Goal: Task Accomplishment & Management: Complete application form

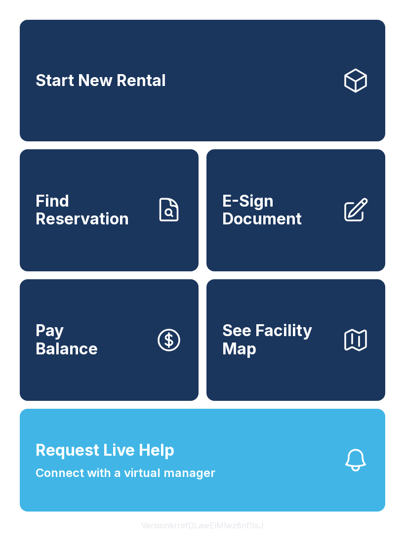
click at [109, 227] on span "Find Reservation" at bounding box center [92, 210] width 112 height 36
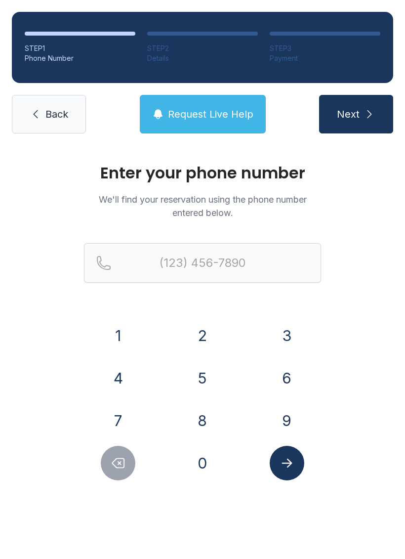
click at [276, 380] on button "6" at bounding box center [287, 378] width 35 height 35
click at [123, 410] on button "7" at bounding box center [118, 420] width 35 height 35
click at [194, 406] on button "8" at bounding box center [202, 420] width 35 height 35
click at [286, 375] on button "6" at bounding box center [287, 378] width 35 height 35
click at [283, 332] on button "3" at bounding box center [287, 335] width 35 height 35
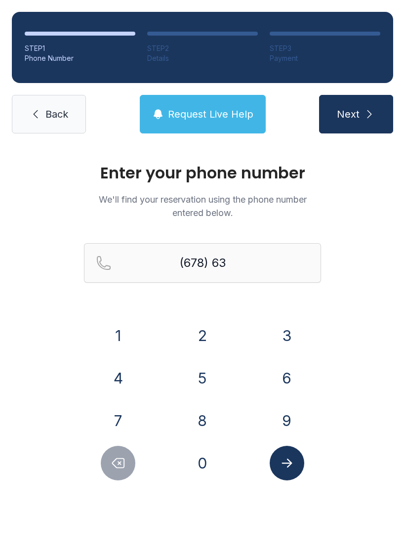
click at [203, 467] on button "0" at bounding box center [202, 463] width 35 height 35
click at [283, 370] on button "6" at bounding box center [287, 378] width 35 height 35
click at [188, 378] on button "5" at bounding box center [202, 378] width 35 height 35
click at [118, 376] on button "4" at bounding box center [118, 378] width 35 height 35
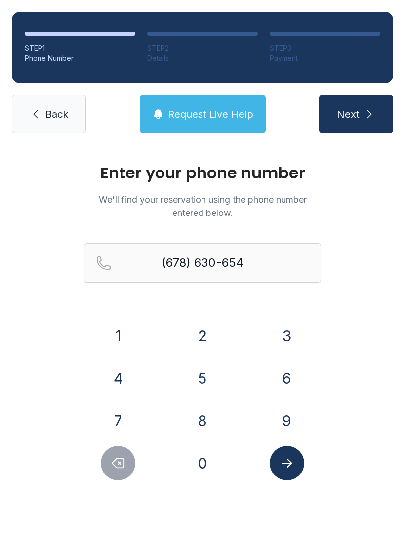
type input "[PHONE_NUMBER]"
click at [350, 109] on span "Next" at bounding box center [348, 114] width 23 height 14
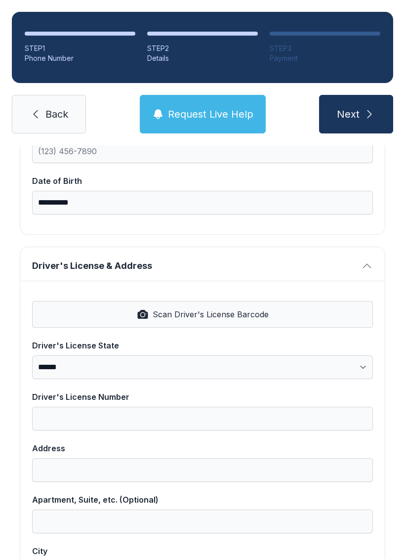
scroll to position [284, 0]
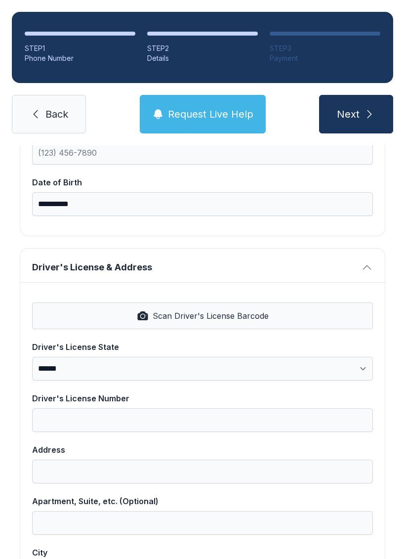
click at [145, 310] on icon "button" at bounding box center [143, 316] width 12 height 12
select select "**"
type input "*********"
type input "**********"
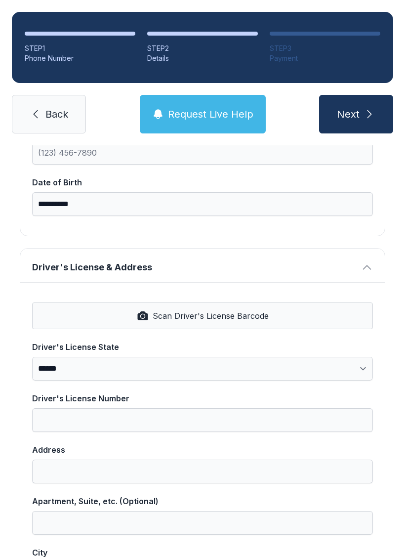
select select "**"
type input "*****"
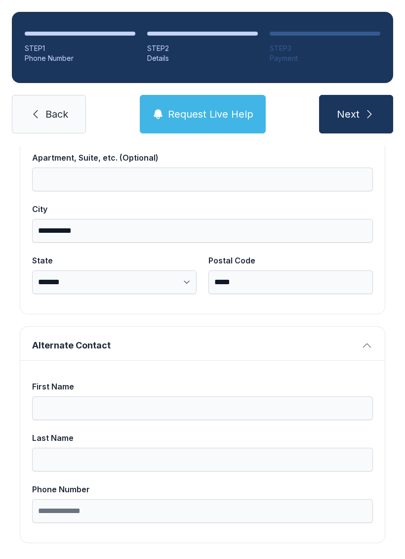
scroll to position [627, 0]
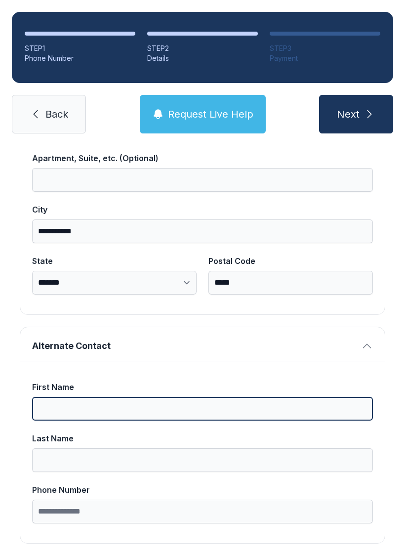
click at [116, 400] on input "First Name" at bounding box center [202, 409] width 341 height 24
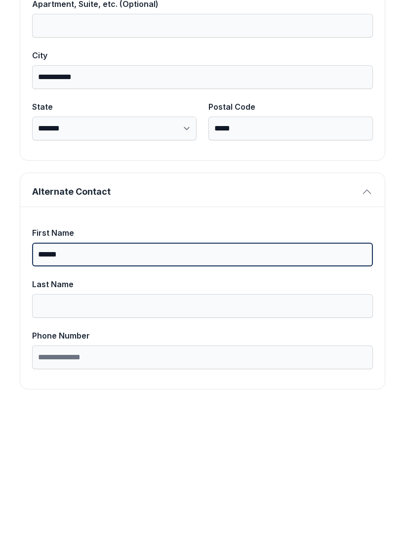
type input "*****"
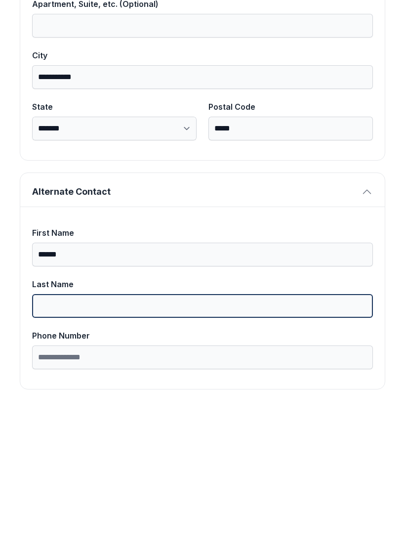
click at [63, 448] on input "Last Name" at bounding box center [202, 460] width 341 height 24
type input "***"
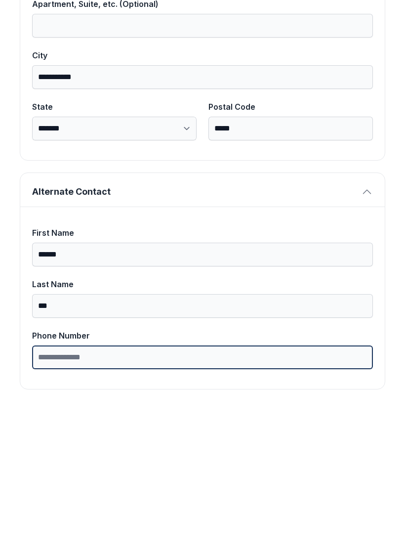
click at [126, 499] on input "Phone Number" at bounding box center [202, 511] width 341 height 24
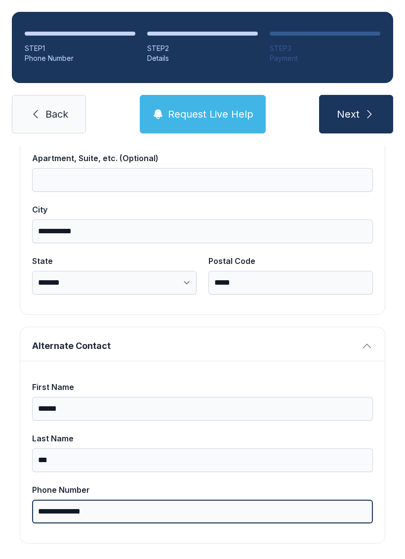
type input "**********"
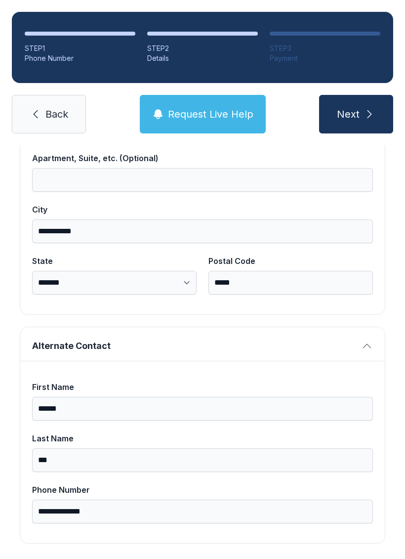
click at [364, 108] on icon "submit" at bounding box center [370, 114] width 12 height 12
click at [367, 95] on button "Next" at bounding box center [356, 114] width 74 height 39
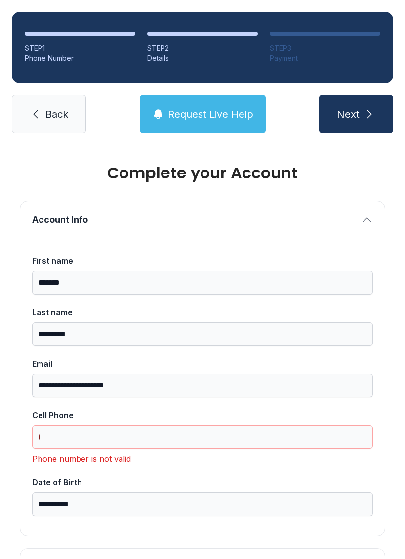
scroll to position [0, 0]
click at [94, 425] on input "(" at bounding box center [202, 437] width 341 height 24
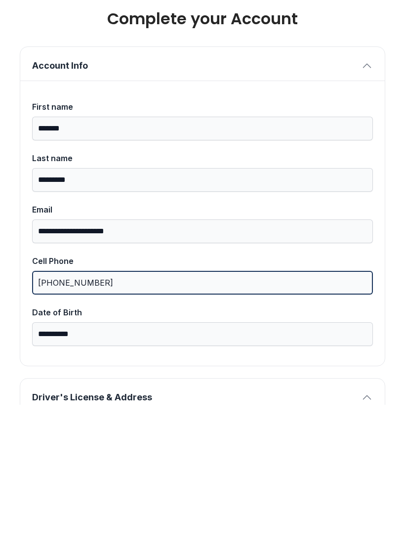
type input "[PHONE_NUMBER]"
click at [356, 95] on button "Next" at bounding box center [356, 114] width 74 height 39
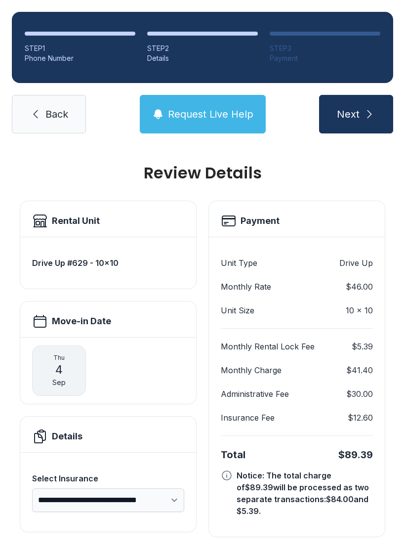
click at [275, 376] on dl "Monthly Rental Lock Fee $5.39 Monthly Charge $41.40 Administrative Fee $30.00 I…" at bounding box center [297, 381] width 152 height 83
click at [365, 388] on dd "$30.00" at bounding box center [359, 394] width 27 height 12
click at [59, 95] on link "Back" at bounding box center [49, 114] width 74 height 39
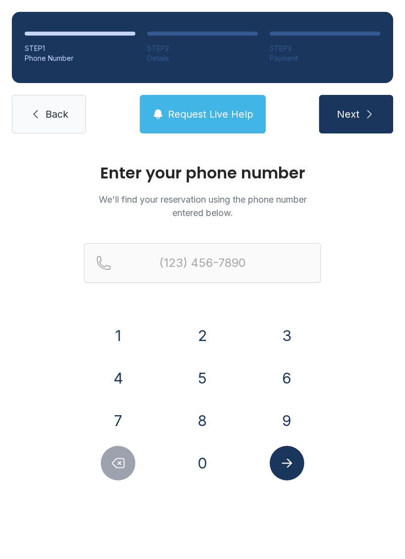
click at [287, 372] on button "6" at bounding box center [287, 378] width 35 height 35
click at [123, 411] on button "7" at bounding box center [118, 420] width 35 height 35
click at [210, 434] on button "8" at bounding box center [202, 420] width 35 height 35
click at [292, 363] on button "6" at bounding box center [287, 378] width 35 height 35
click at [207, 456] on button "0" at bounding box center [202, 463] width 35 height 35
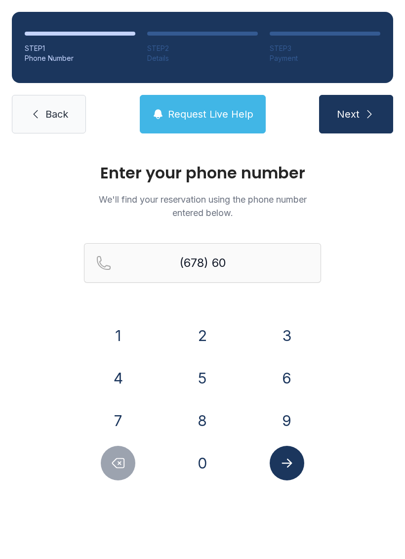
click at [294, 325] on button "3" at bounding box center [287, 335] width 35 height 35
click at [129, 460] on button "Delete number" at bounding box center [118, 463] width 35 height 35
click at [117, 467] on icon "Delete number" at bounding box center [119, 462] width 12 height 9
click at [116, 467] on icon "Delete number" at bounding box center [119, 462] width 12 height 9
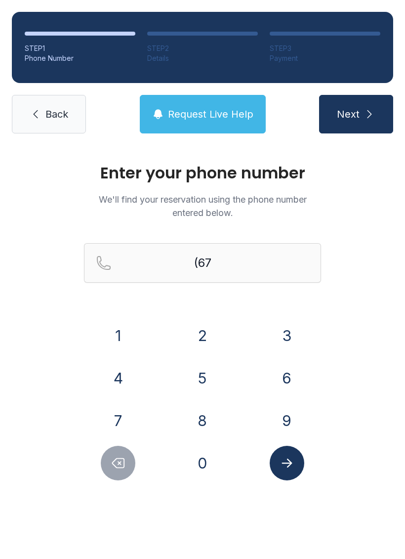
click at [106, 451] on button "Delete number" at bounding box center [118, 463] width 35 height 35
type input "(6"
click at [34, 117] on icon at bounding box center [36, 114] width 12 height 12
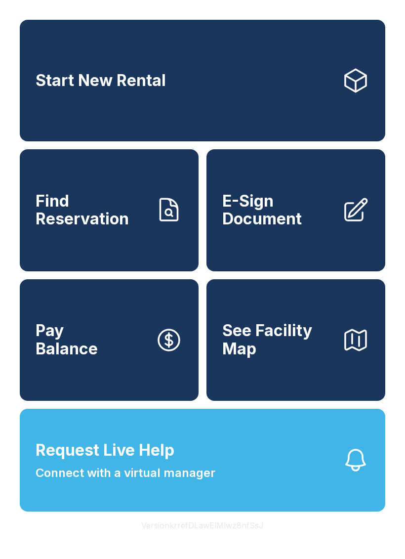
click at [317, 213] on span "E-Sign Document" at bounding box center [278, 210] width 112 height 36
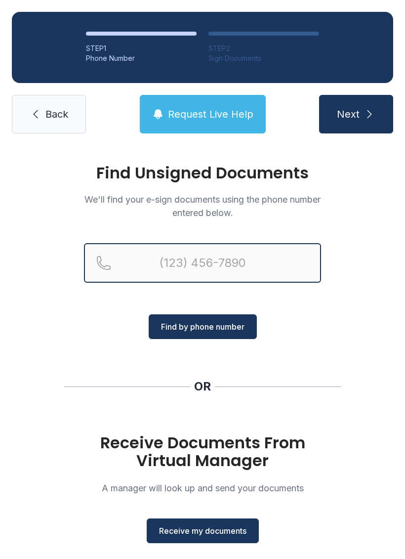
click at [264, 259] on input "Reservation phone number" at bounding box center [202, 263] width 237 height 40
type input "[PHONE_NUMBER]"
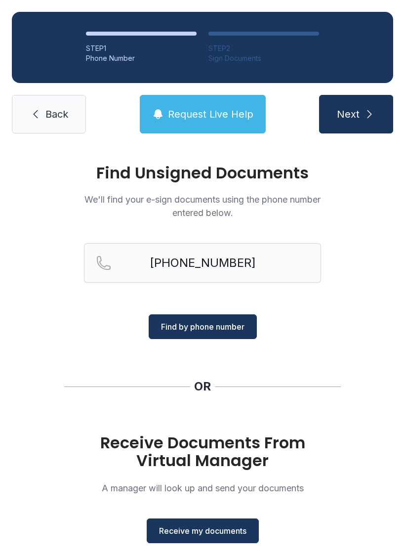
click at [231, 331] on span "Find by phone number" at bounding box center [202, 327] width 83 height 12
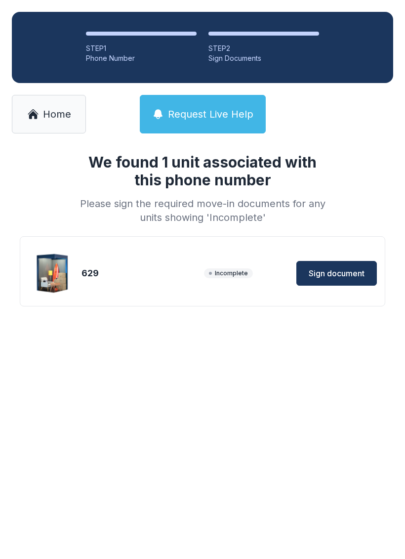
click at [355, 277] on span "Sign document" at bounding box center [337, 273] width 56 height 12
click at [41, 121] on link "Home" at bounding box center [49, 114] width 74 height 39
